Goal: Find specific page/section: Find specific page/section

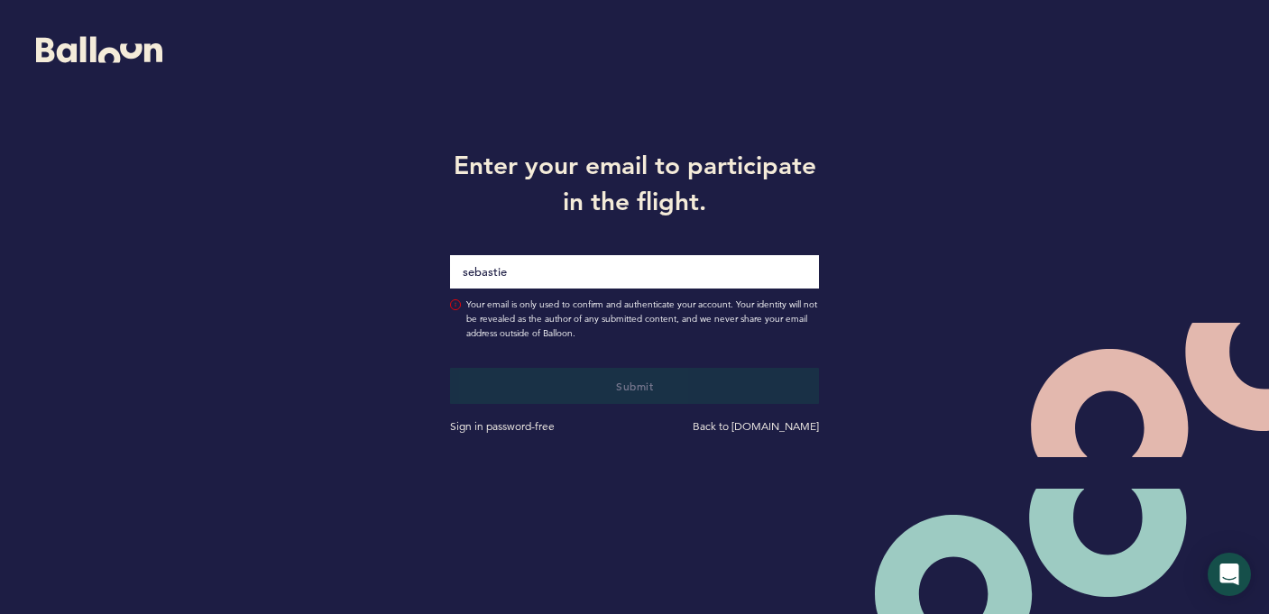
type input "sebastien"
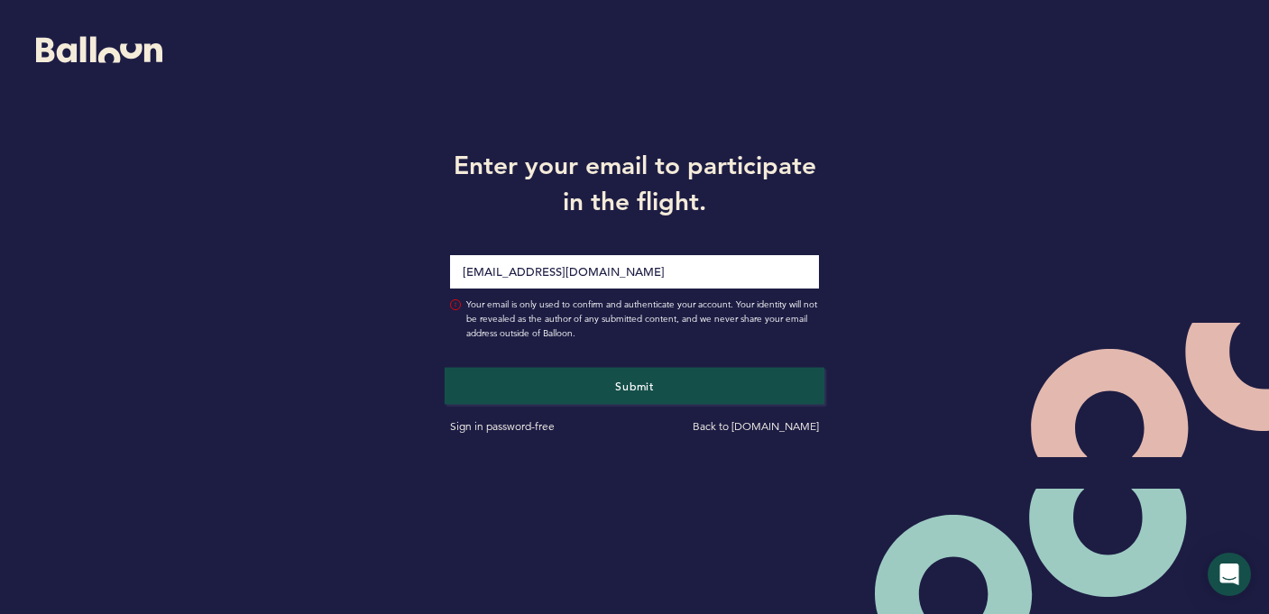
type input "[EMAIL_ADDRESS][DOMAIN_NAME]"
click at [582, 402] on button "Submit" at bounding box center [635, 385] width 380 height 37
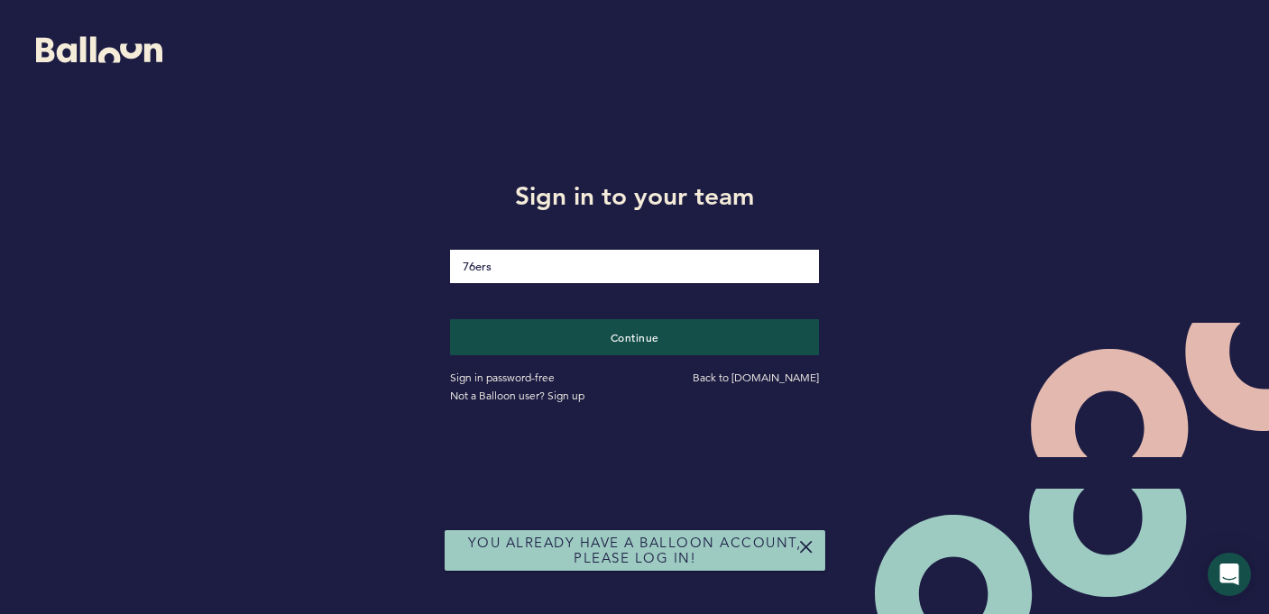
click at [574, 369] on div "Sign in password-free Back to [DOMAIN_NAME] Not a Balloon user? Sign up" at bounding box center [635, 380] width 396 height 50
click at [582, 338] on button "Continue" at bounding box center [635, 336] width 380 height 37
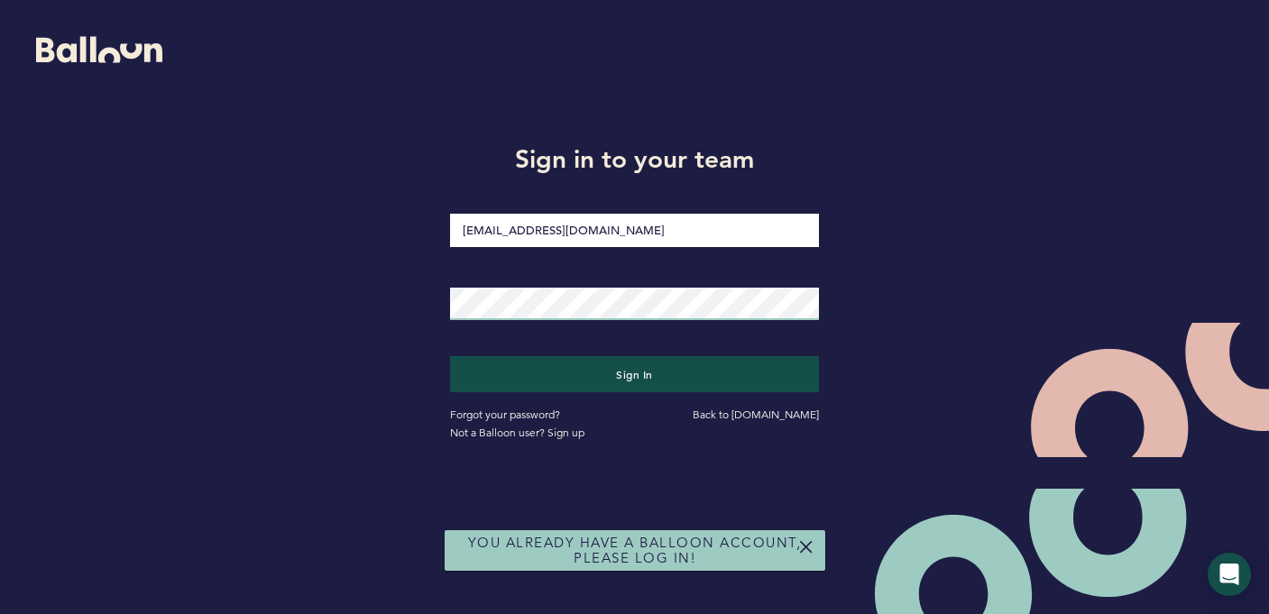
click at [634, 373] on button "Sign in" at bounding box center [634, 374] width 369 height 36
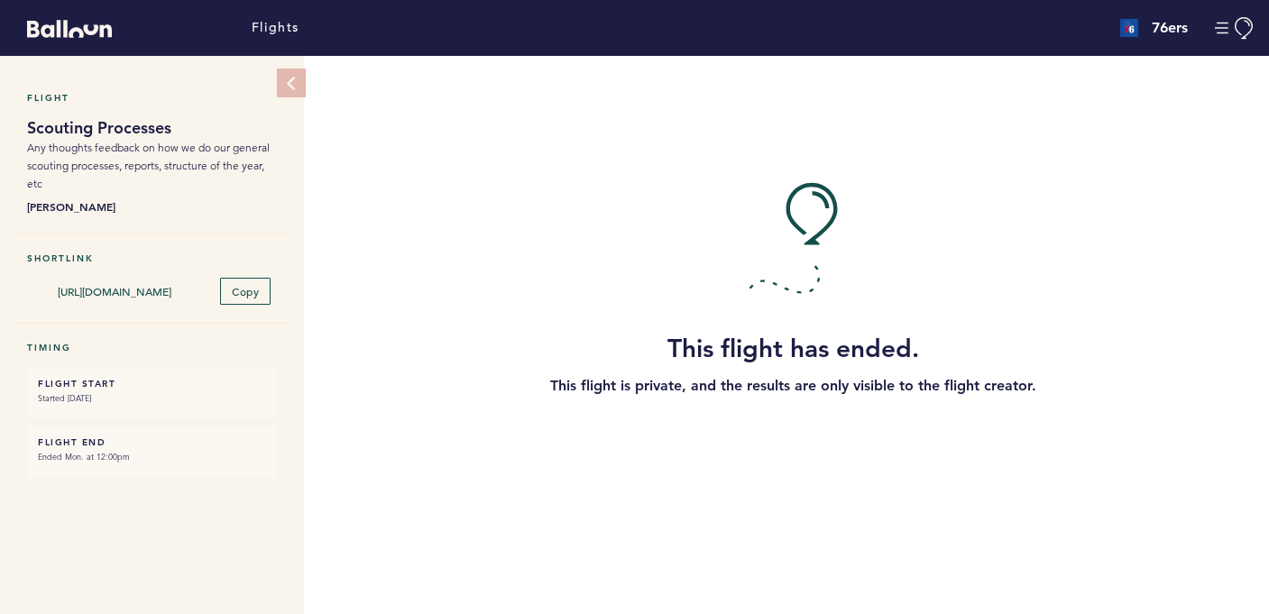
click at [289, 78] on icon at bounding box center [290, 83] width 15 height 15
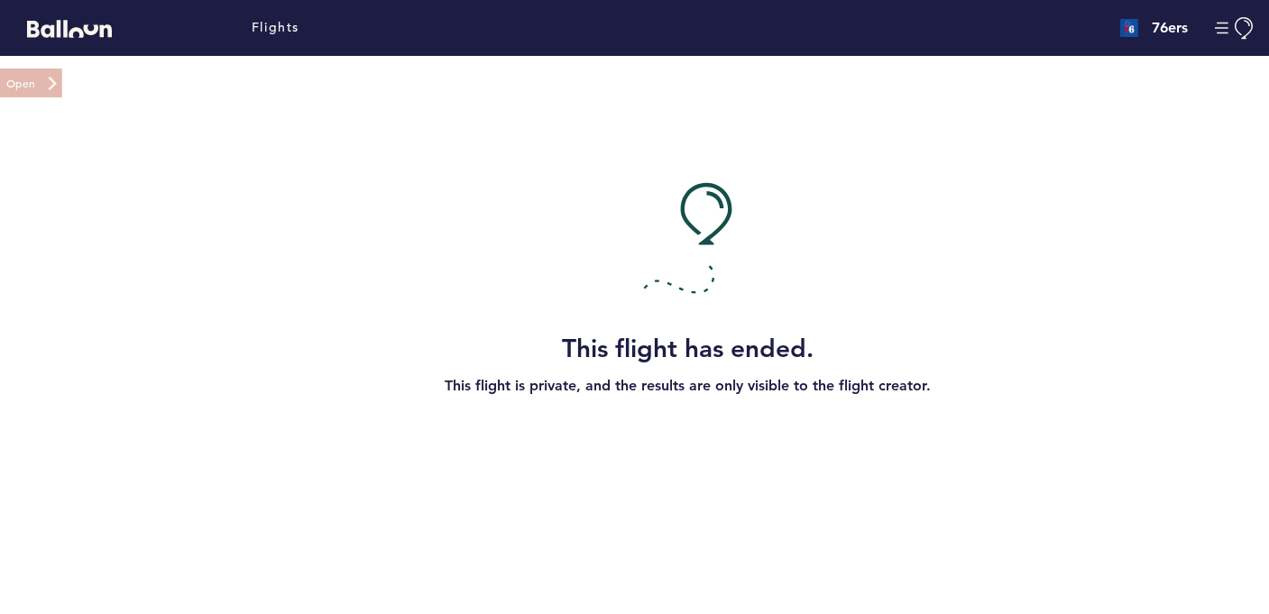
click at [17, 82] on button at bounding box center [30, 83] width 63 height 29
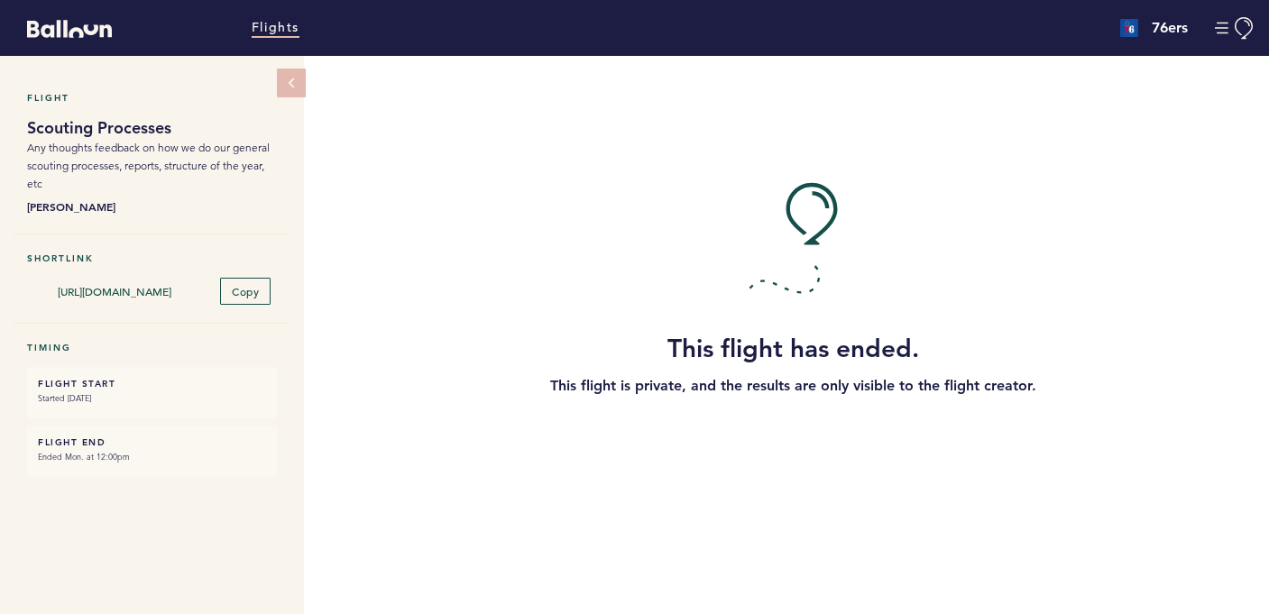
click at [291, 29] on link "Flights" at bounding box center [276, 28] width 48 height 20
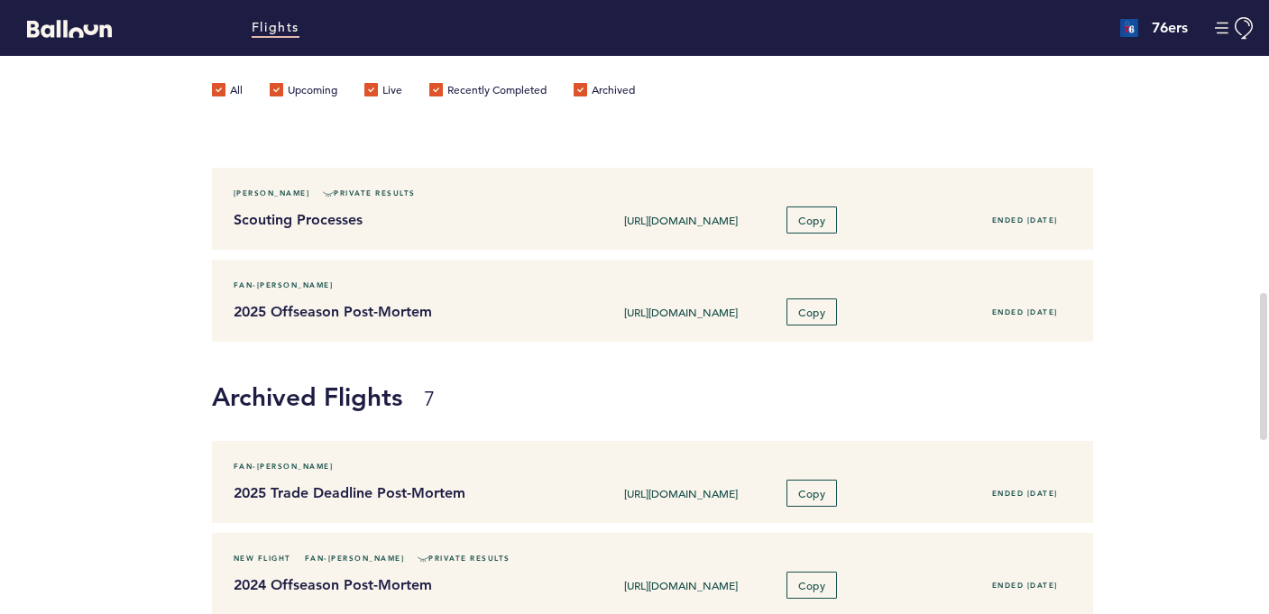
scroll to position [446, 0]
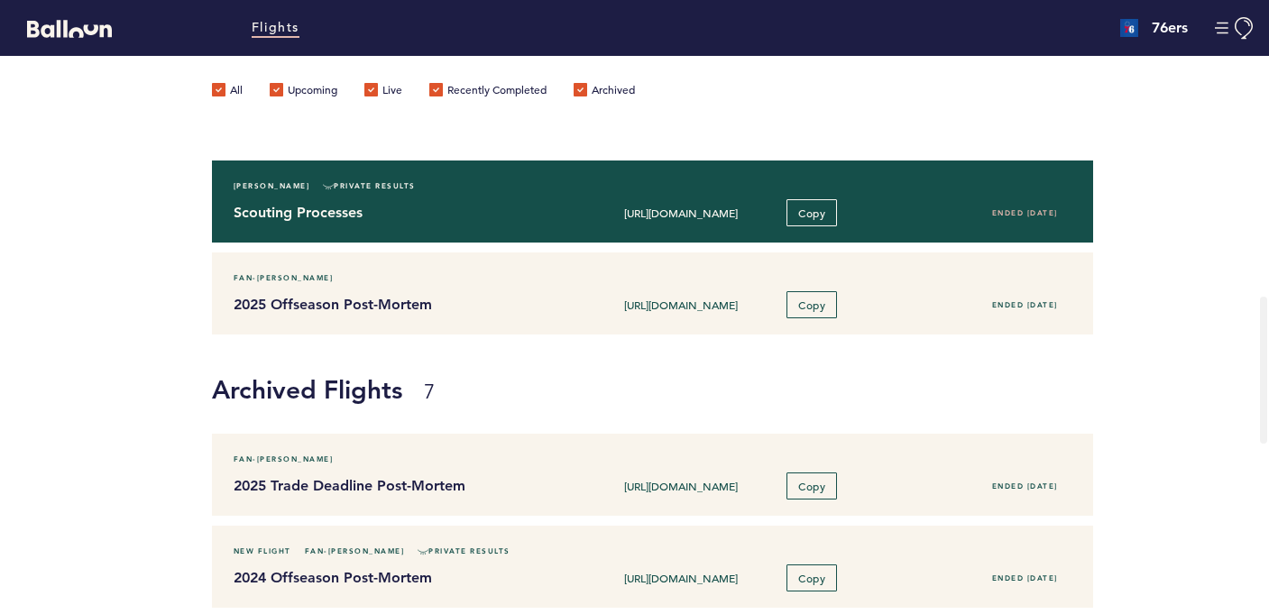
click at [477, 209] on h4 "Scouting Processes" at bounding box center [401, 213] width 334 height 22
